Goal: Information Seeking & Learning: Learn about a topic

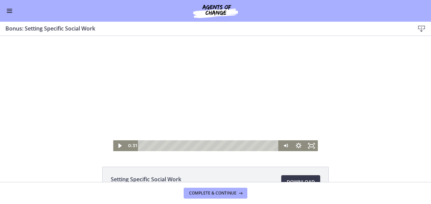
click at [163, 83] on div at bounding box center [215, 93] width 205 height 115
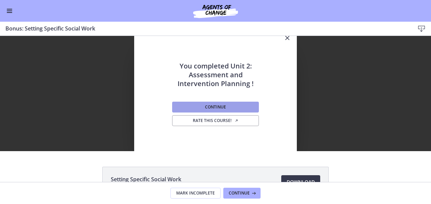
click at [207, 106] on span "Continue" at bounding box center [215, 106] width 21 height 5
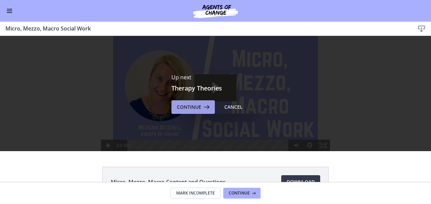
click at [197, 101] on button "Continue" at bounding box center [192, 107] width 43 height 14
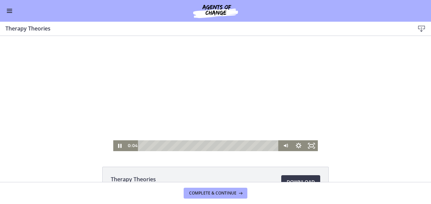
click at [203, 106] on div at bounding box center [215, 93] width 205 height 115
click at [138, 50] on div at bounding box center [215, 93] width 205 height 115
click at [125, 98] on div at bounding box center [215, 93] width 205 height 115
click at [285, 127] on div "Volume" at bounding box center [285, 123] width 13 height 36
click at [285, 127] on div "Volume" at bounding box center [285, 127] width 5 height 5
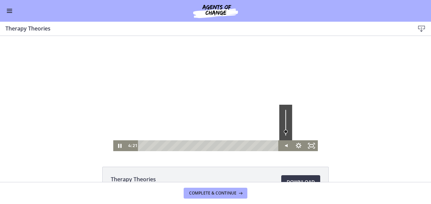
drag, startPoint x: 285, startPoint y: 127, endPoint x: 285, endPoint y: 131, distance: 4.1
click at [285, 131] on div "Volume" at bounding box center [286, 131] width 8 height 8
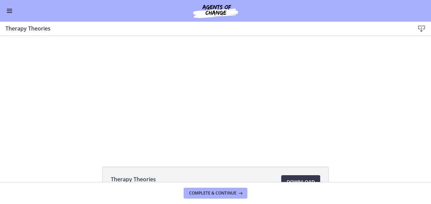
scroll to position [47, 0]
